Goal: Find contact information: Find contact information

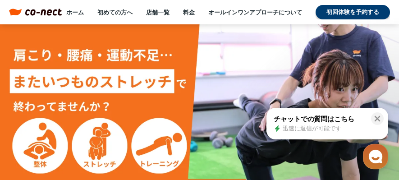
drag, startPoint x: 115, startPoint y: 13, endPoint x: 199, endPoint y: 34, distance: 86.9
click at [115, 13] on link "初めての方へ" at bounding box center [114, 12] width 35 height 8
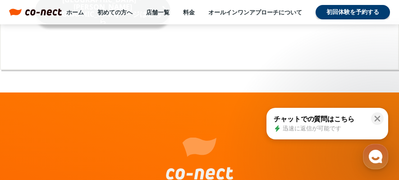
scroll to position [5892, 0]
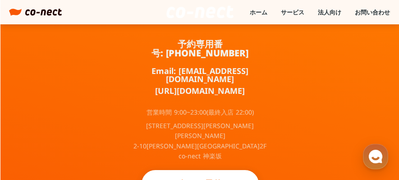
scroll to position [604, 0]
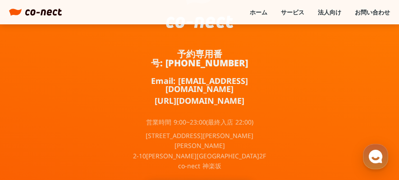
click at [367, 11] on link "お問い合わせ" at bounding box center [372, 12] width 35 height 8
